Goal: Information Seeking & Learning: Compare options

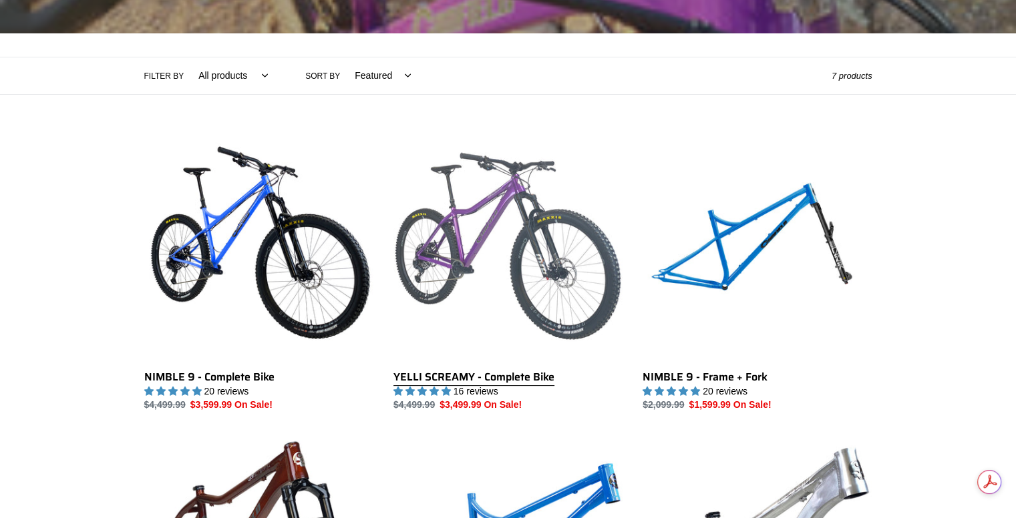
scroll to position [267, 0]
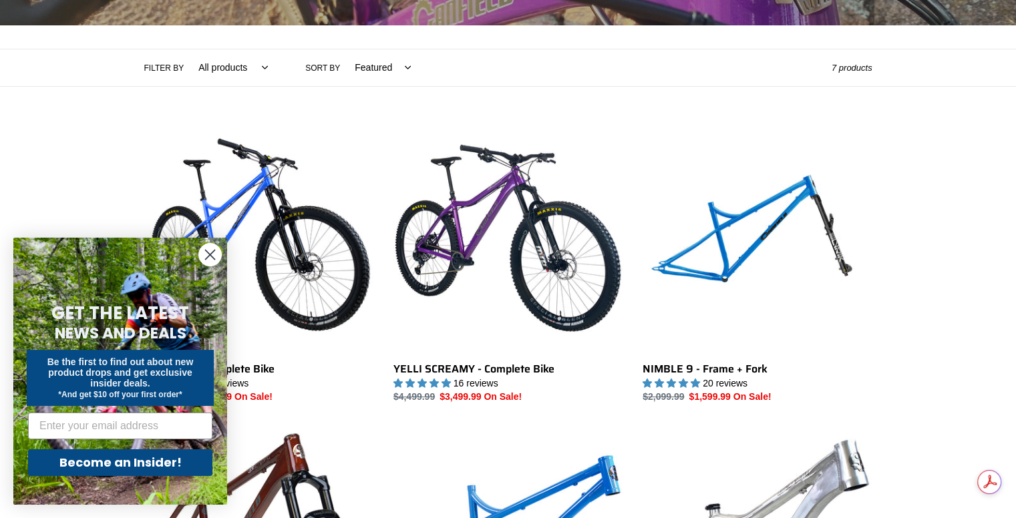
click at [207, 255] on circle "Close dialog" at bounding box center [210, 255] width 22 height 22
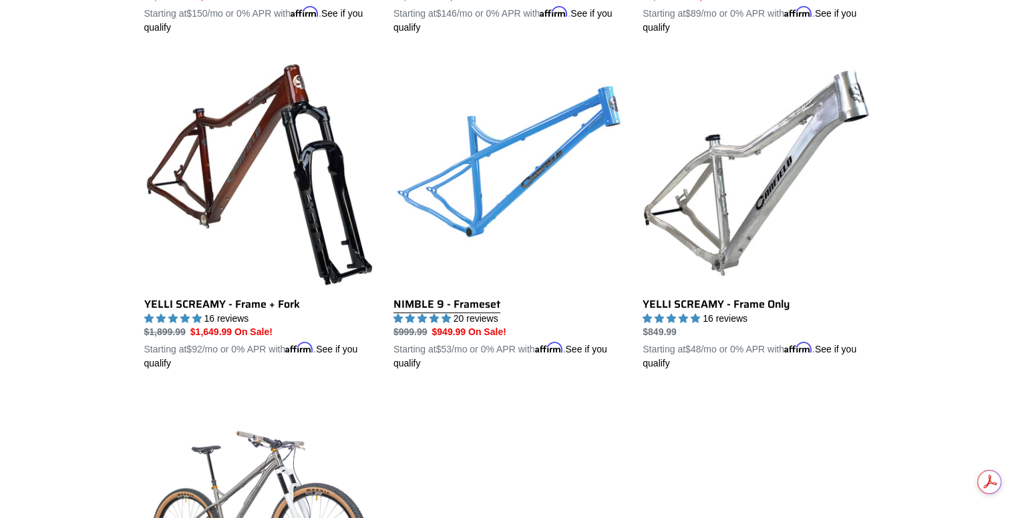
scroll to position [0, 0]
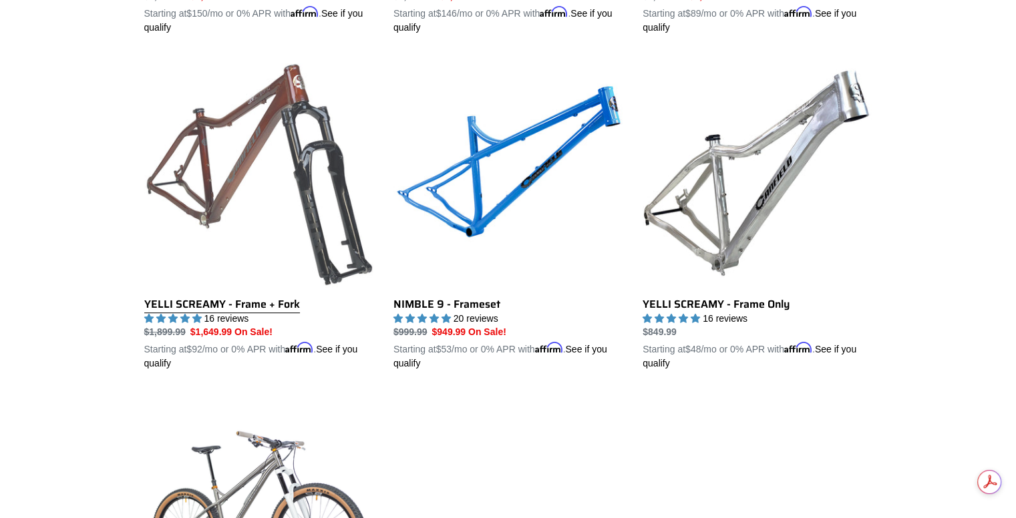
click at [232, 246] on link "YELLI SCREAMY - Frame + Fork" at bounding box center [258, 214] width 229 height 313
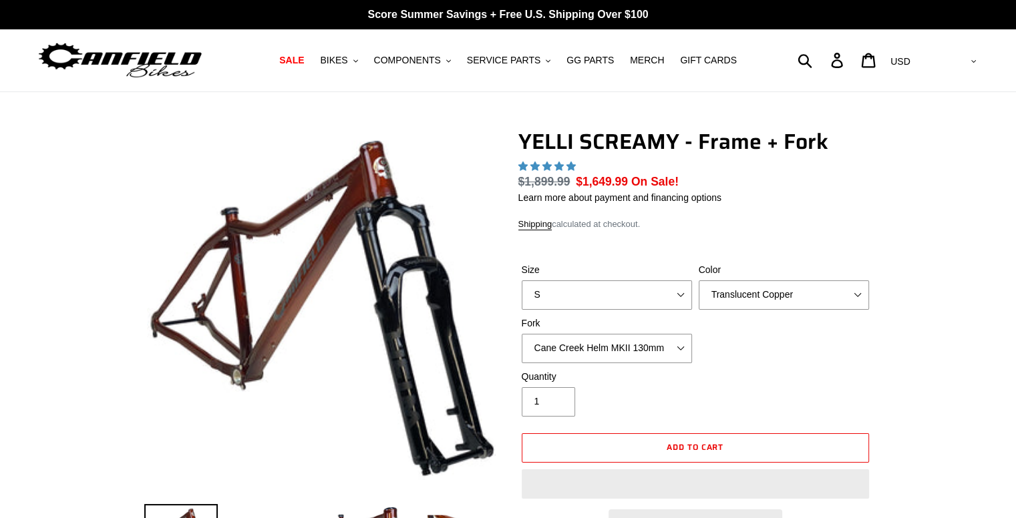
select select "highest-rating"
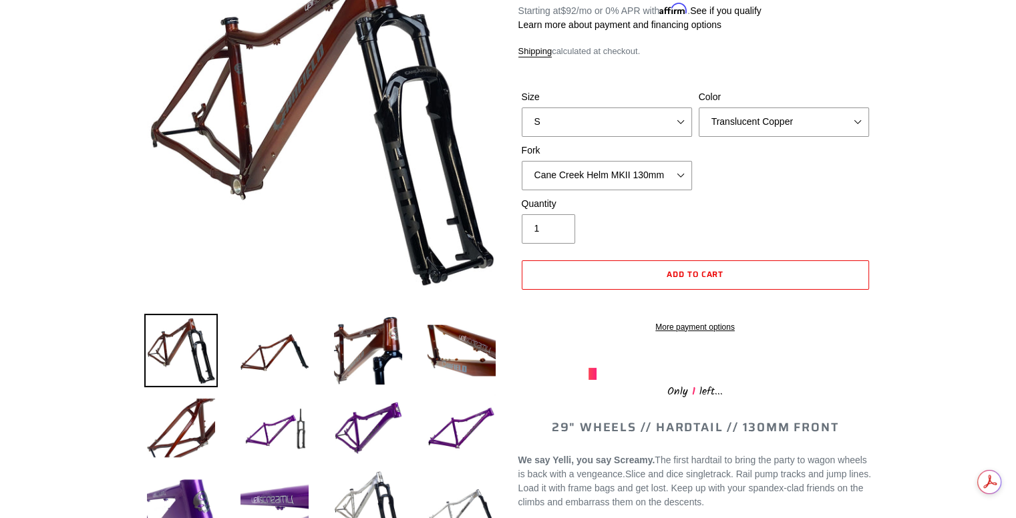
scroll to position [334, 0]
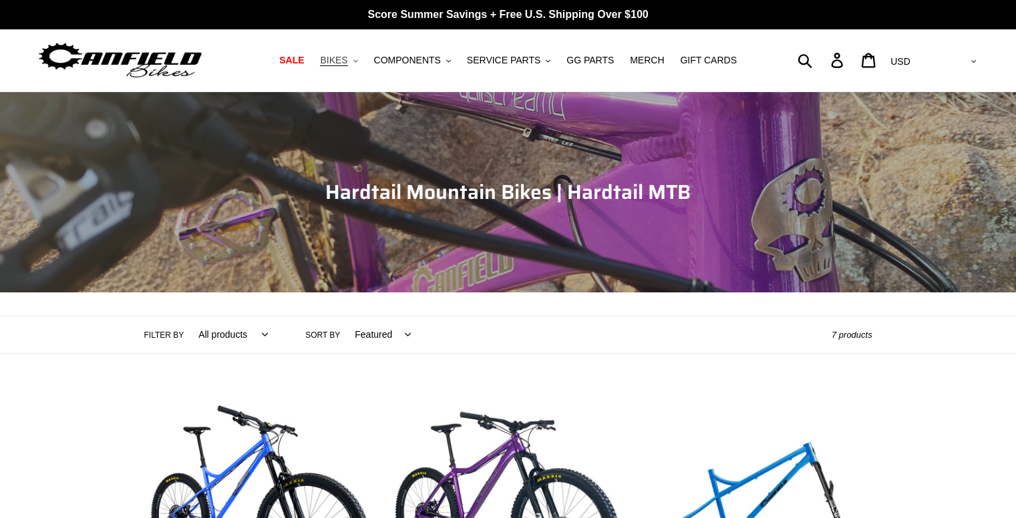
click at [347, 59] on span "BIKES" at bounding box center [333, 60] width 27 height 11
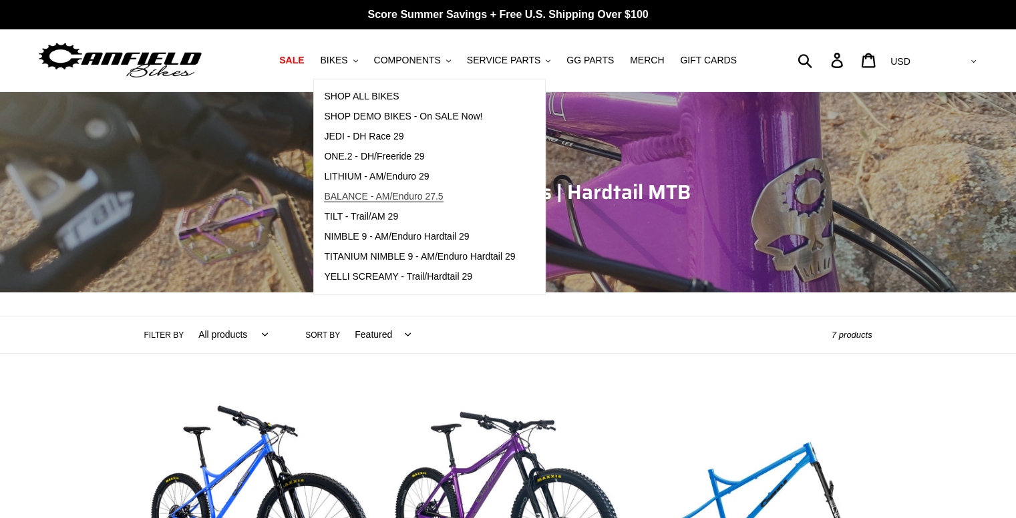
click at [393, 194] on span "BALANCE - AM/Enduro 27.5" at bounding box center [383, 196] width 119 height 11
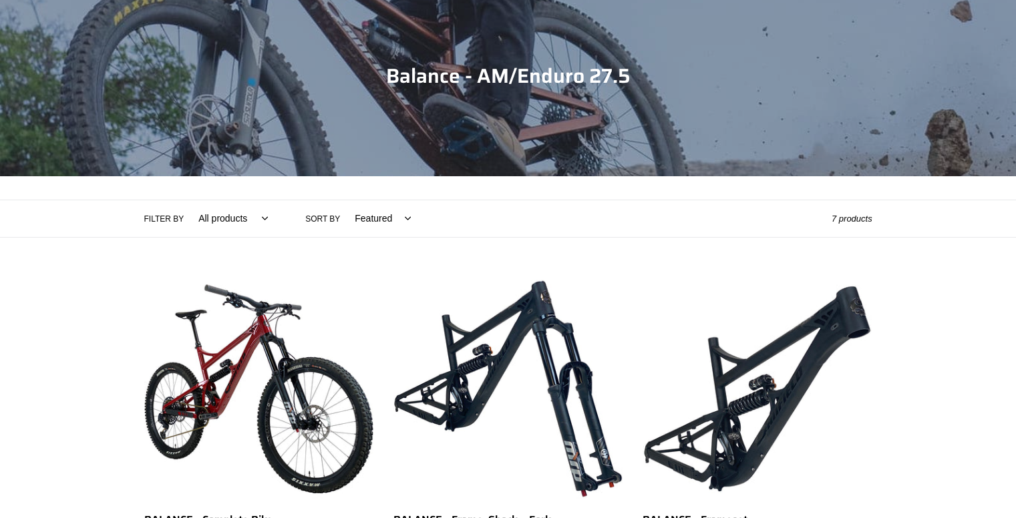
scroll to position [200, 0]
